Goal: Find specific page/section: Find specific page/section

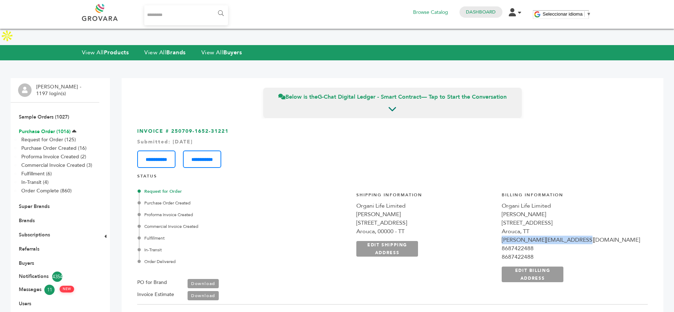
click at [33, 128] on link "Purchase Order (1016)" at bounding box center [45, 131] width 52 height 7
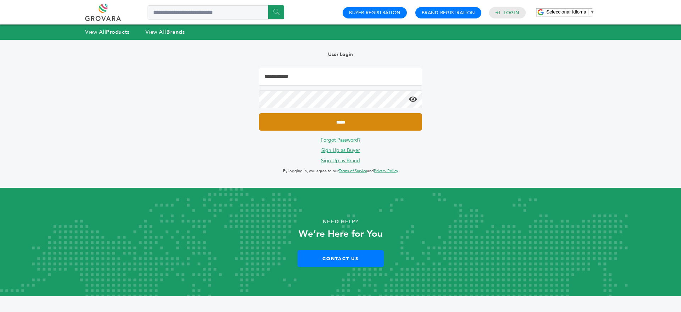
type input "**********"
click at [322, 120] on input "*****" at bounding box center [340, 121] width 163 height 17
